Goal: Transaction & Acquisition: Book appointment/travel/reservation

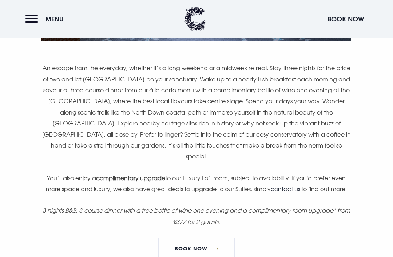
scroll to position [457, 0]
click at [208, 247] on link "Book Now" at bounding box center [196, 249] width 76 height 22
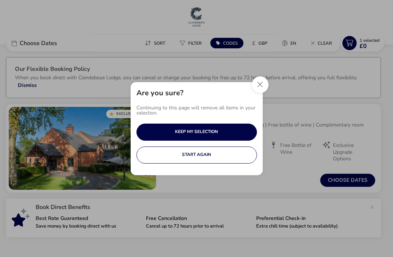
click at [231, 134] on button "KEEP MY SELECTION" at bounding box center [196, 132] width 120 height 17
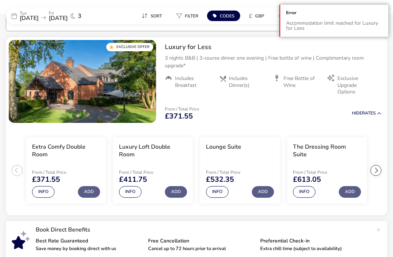
scroll to position [67, 0]
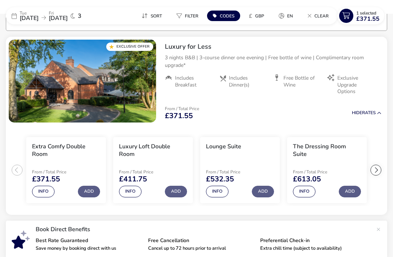
click at [91, 191] on button "Add" at bounding box center [89, 192] width 22 height 12
click at [48, 188] on button "Info" at bounding box center [43, 192] width 23 height 12
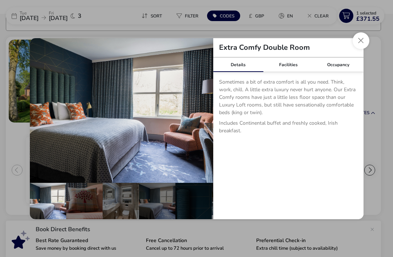
click at [363, 44] on button "Close dialog" at bounding box center [360, 40] width 17 height 17
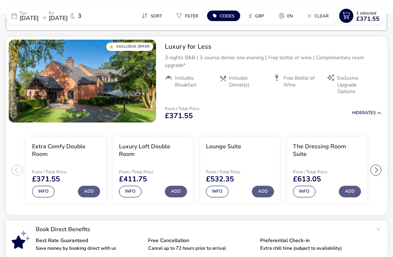
click at [92, 192] on button "Add" at bounding box center [89, 192] width 22 height 12
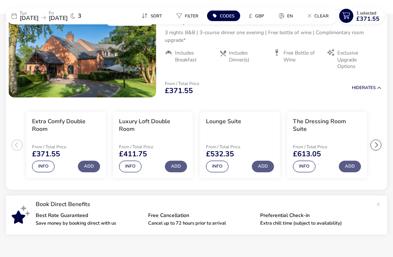
scroll to position [93, 0]
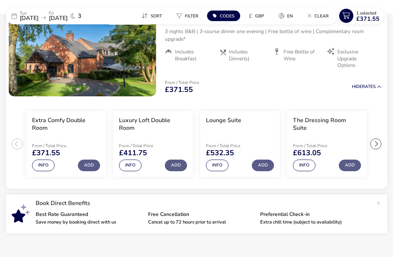
click at [372, 148] on div at bounding box center [375, 144] width 11 height 11
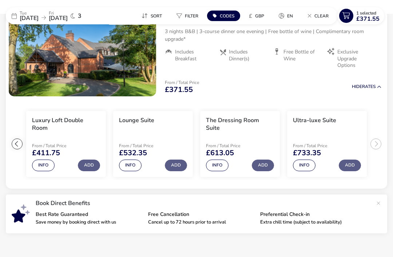
click at [21, 144] on div at bounding box center [17, 144] width 11 height 11
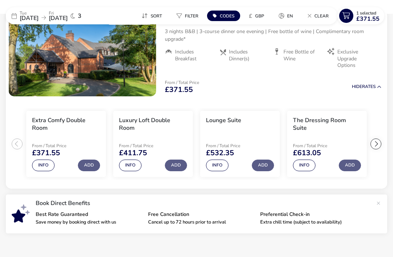
click at [87, 169] on button "Add" at bounding box center [89, 166] width 22 height 12
click at [86, 168] on button "Add" at bounding box center [89, 166] width 22 height 12
click at [356, 16] on naf-selections-indicator "1 Selected £371.55" at bounding box center [367, 16] width 29 height 12
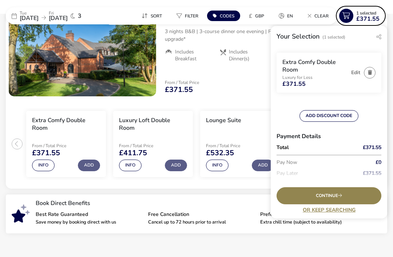
scroll to position [17, 0]
click at [341, 198] on icon at bounding box center [340, 195] width 4 height 4
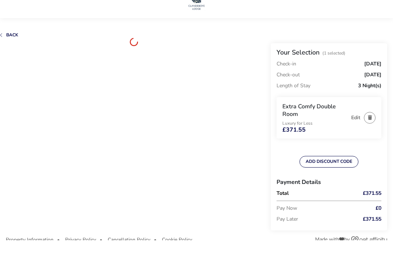
scroll to position [17, 0]
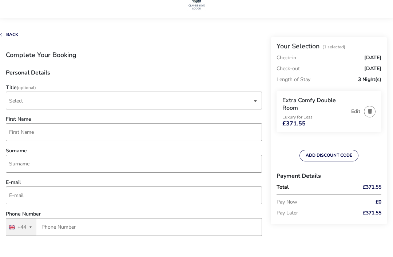
click at [170, 103] on span "Select" at bounding box center [130, 100] width 243 height 17
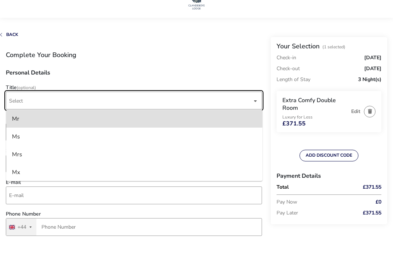
click at [134, 119] on li "Mr" at bounding box center [134, 119] width 256 height 18
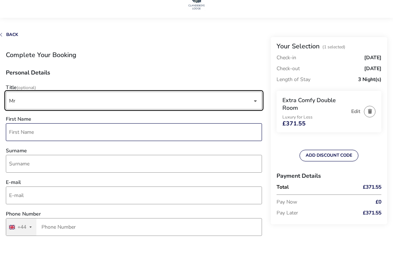
click at [147, 134] on input "First Name" at bounding box center [134, 132] width 256 height 18
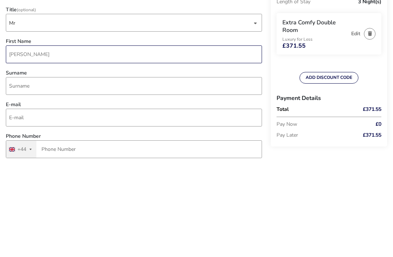
type input "[PERSON_NAME]"
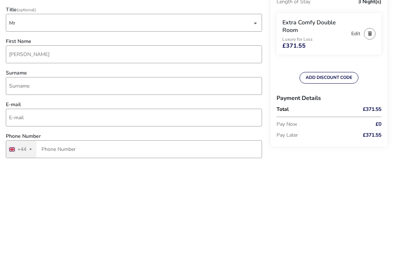
click at [180, 155] on input "Surname" at bounding box center [134, 164] width 256 height 18
type input "Bell"
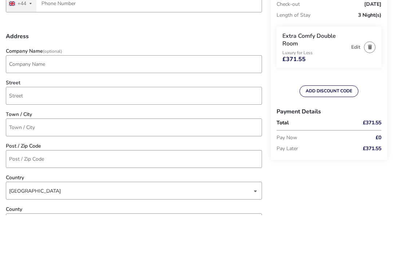
scroll to position [199, 0]
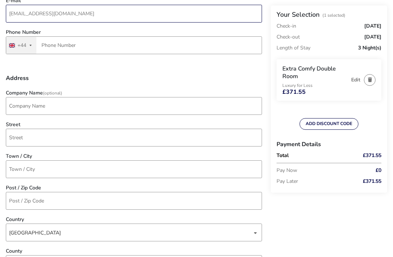
type input "[EMAIL_ADDRESS][DOMAIN_NAME]"
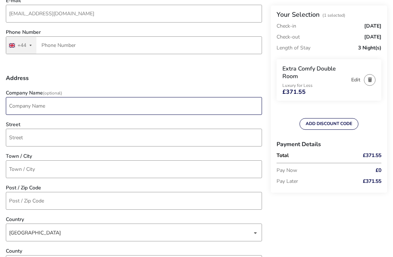
click at [160, 110] on input "Company Name (Optional)" at bounding box center [134, 106] width 256 height 18
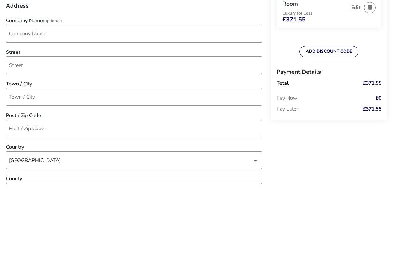
click at [203, 129] on input "Street" at bounding box center [134, 138] width 256 height 18
type input "[STREET_ADDRESS]"
click at [203, 161] on input "Town / City" at bounding box center [134, 170] width 256 height 18
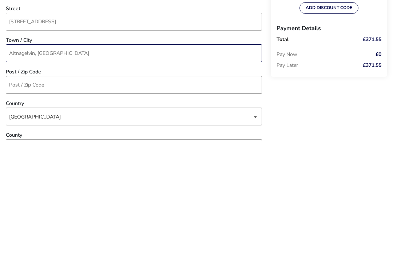
type input "Altnagelvin, [GEOGRAPHIC_DATA]"
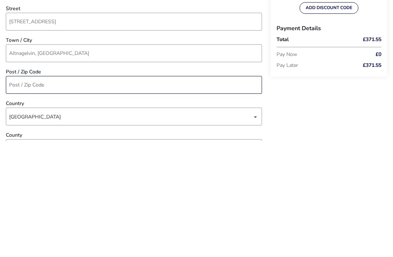
click at [137, 192] on input "Post / Zip Code" at bounding box center [134, 201] width 256 height 18
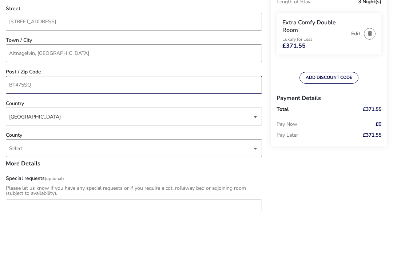
scroll to position [269, 0]
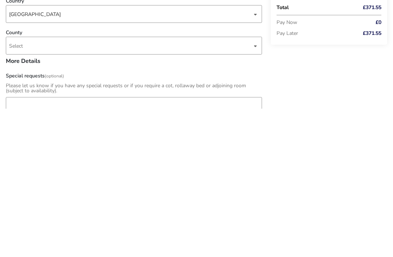
click at [256, 187] on div "dropdown trigger" at bounding box center [255, 194] width 4 height 14
type input "BT475SQ"
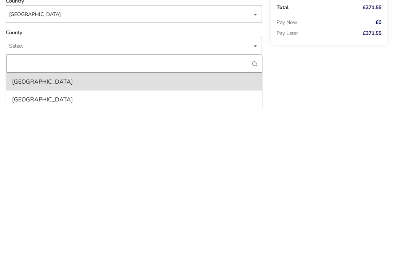
click at [295, 94] on div "Back Your Selection (1 Selected) Check-in [DATE] Check-out [DATE] Length of Sta…" at bounding box center [196, 200] width 393 height 841
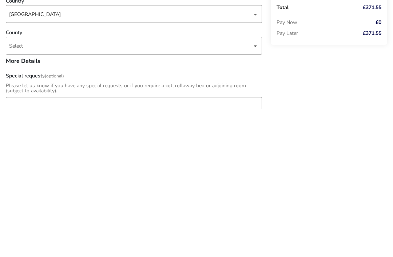
scroll to position [417, 0]
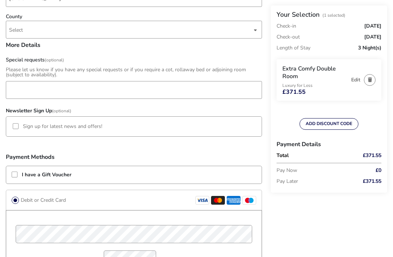
click at [15, 129] on div at bounding box center [16, 127] width 6 height 6
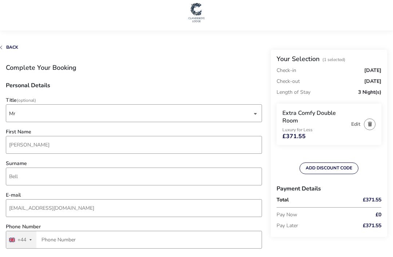
scroll to position [0, 0]
